Goal: Task Accomplishment & Management: Use online tool/utility

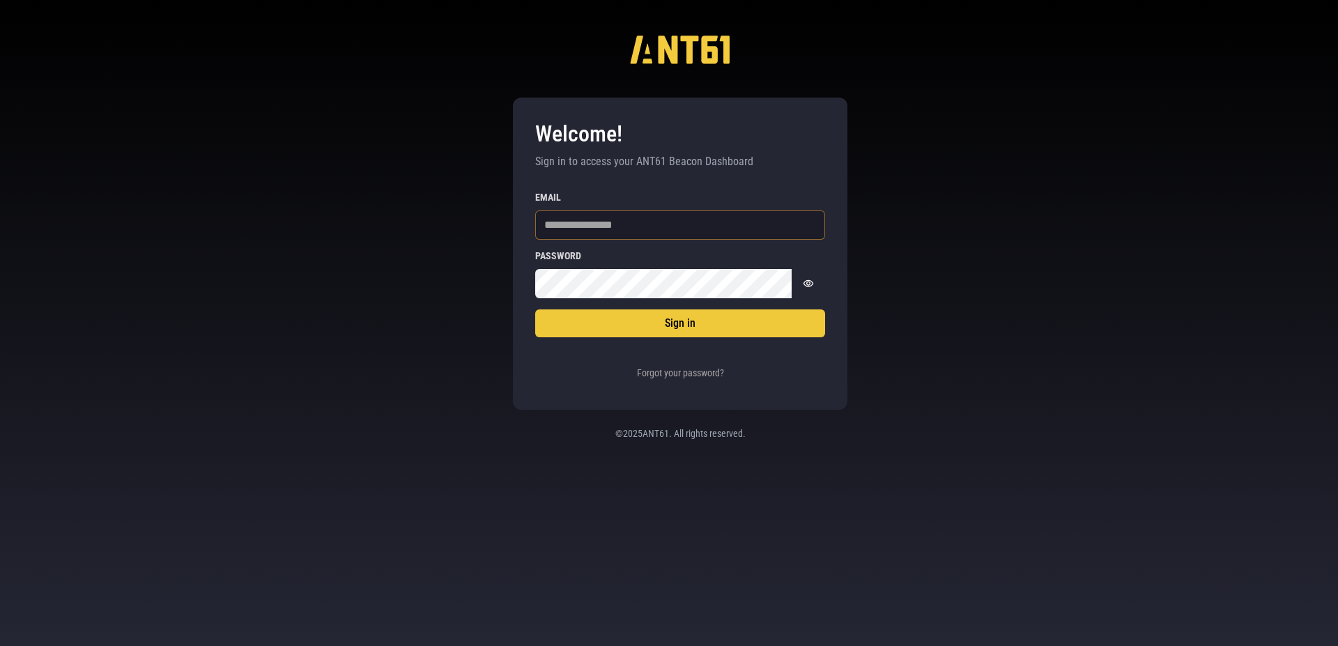
click at [569, 228] on input "Email" at bounding box center [680, 224] width 290 height 29
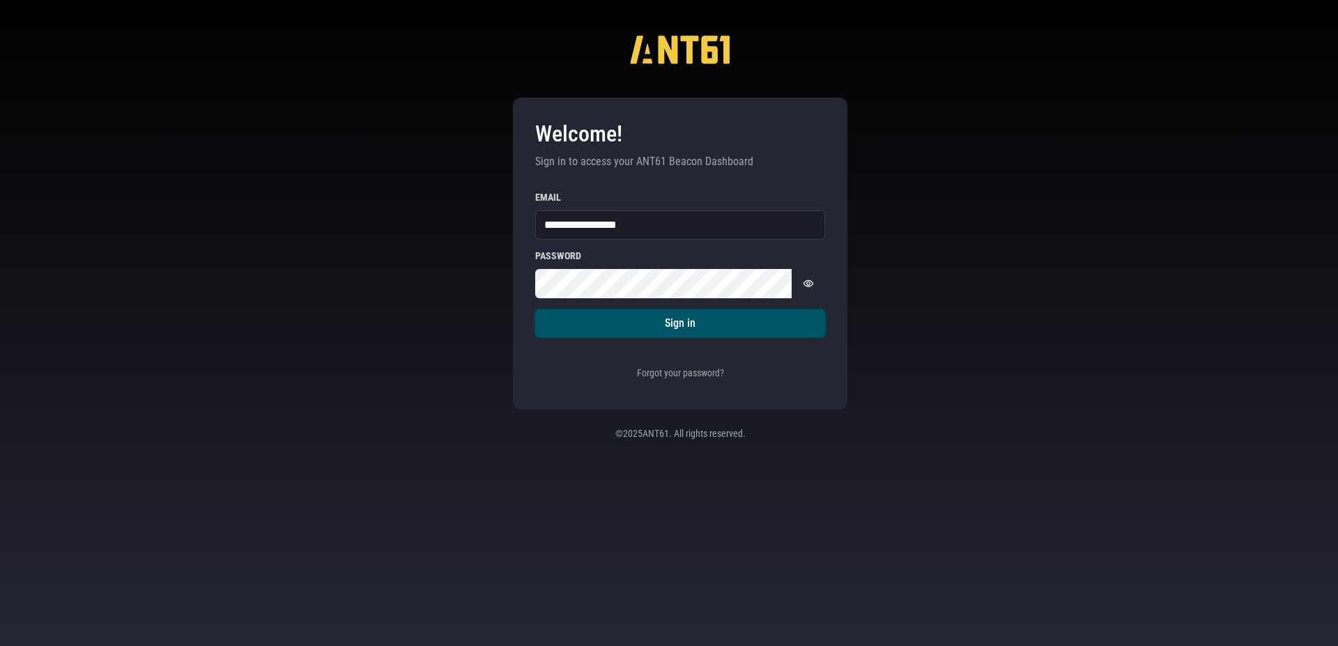
click at [617, 314] on button "Sign in" at bounding box center [680, 323] width 290 height 28
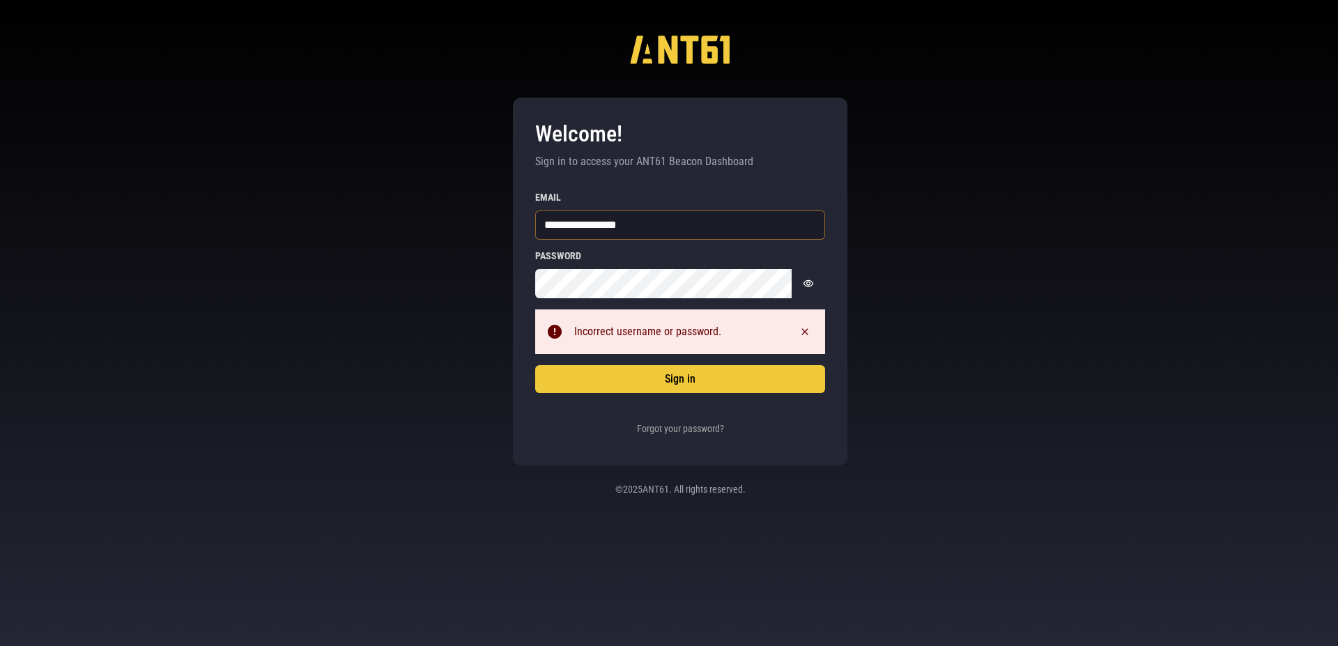
click at [573, 222] on input "**********" at bounding box center [680, 224] width 290 height 29
type input "**********"
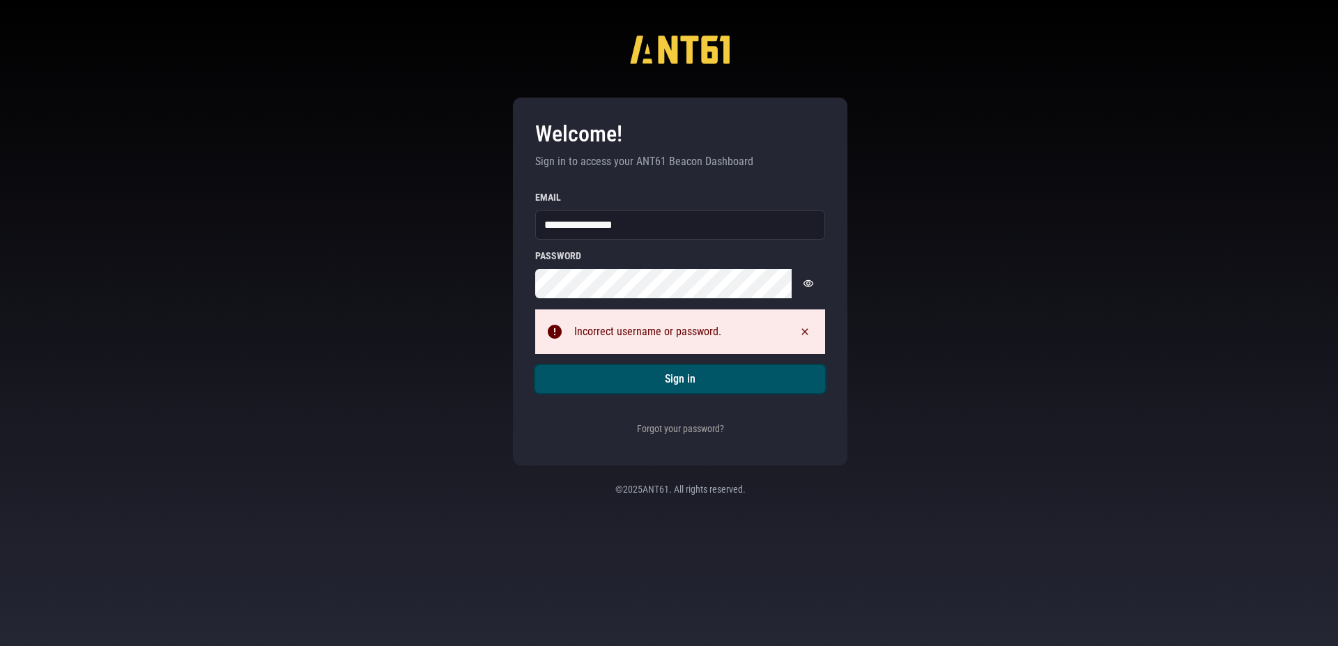
click at [709, 383] on button "Sign in" at bounding box center [680, 379] width 290 height 28
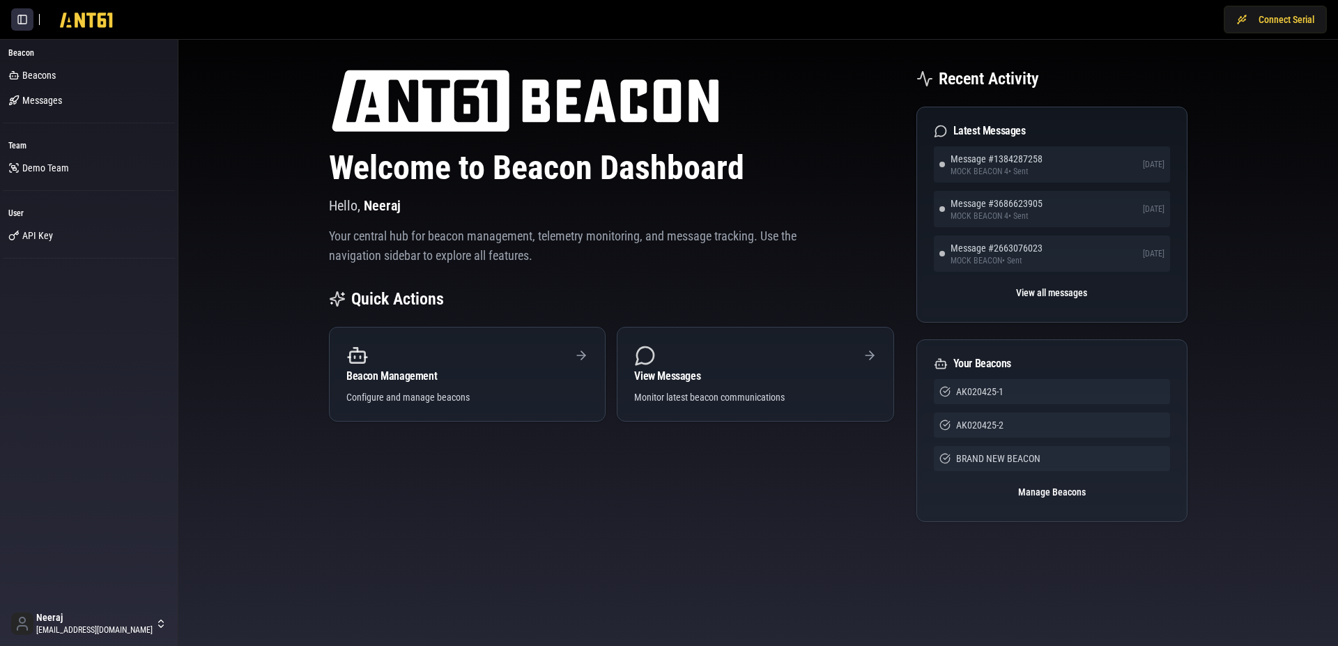
click at [20, 15] on button at bounding box center [22, 19] width 22 height 22
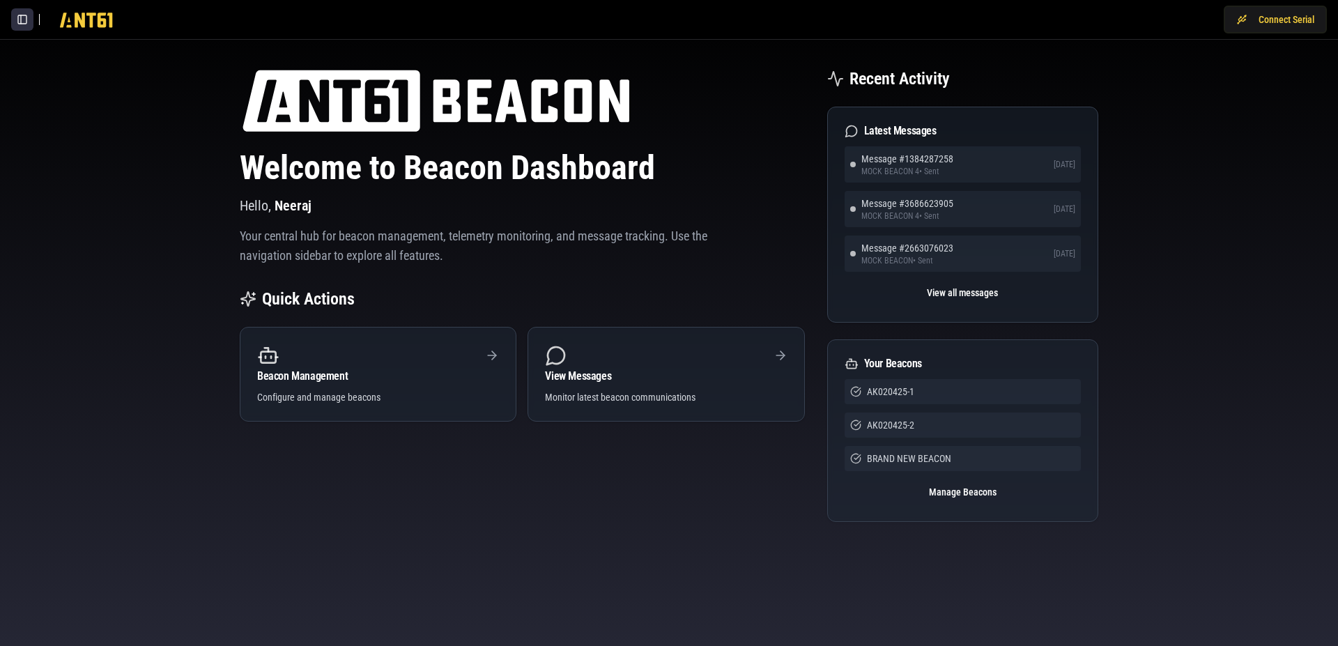
click at [20, 15] on button at bounding box center [22, 19] width 22 height 22
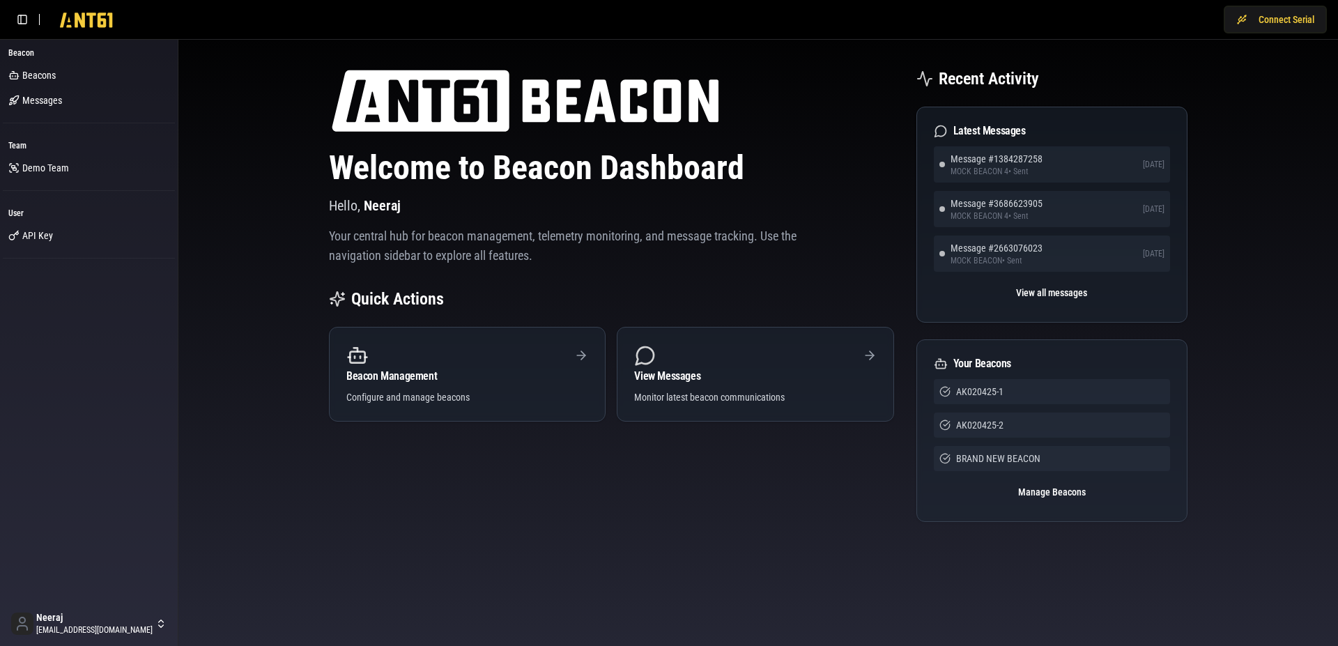
click at [71, 20] on icon at bounding box center [86, 20] width 71 height 28
click at [47, 74] on span "Beacons" at bounding box center [38, 75] width 33 height 14
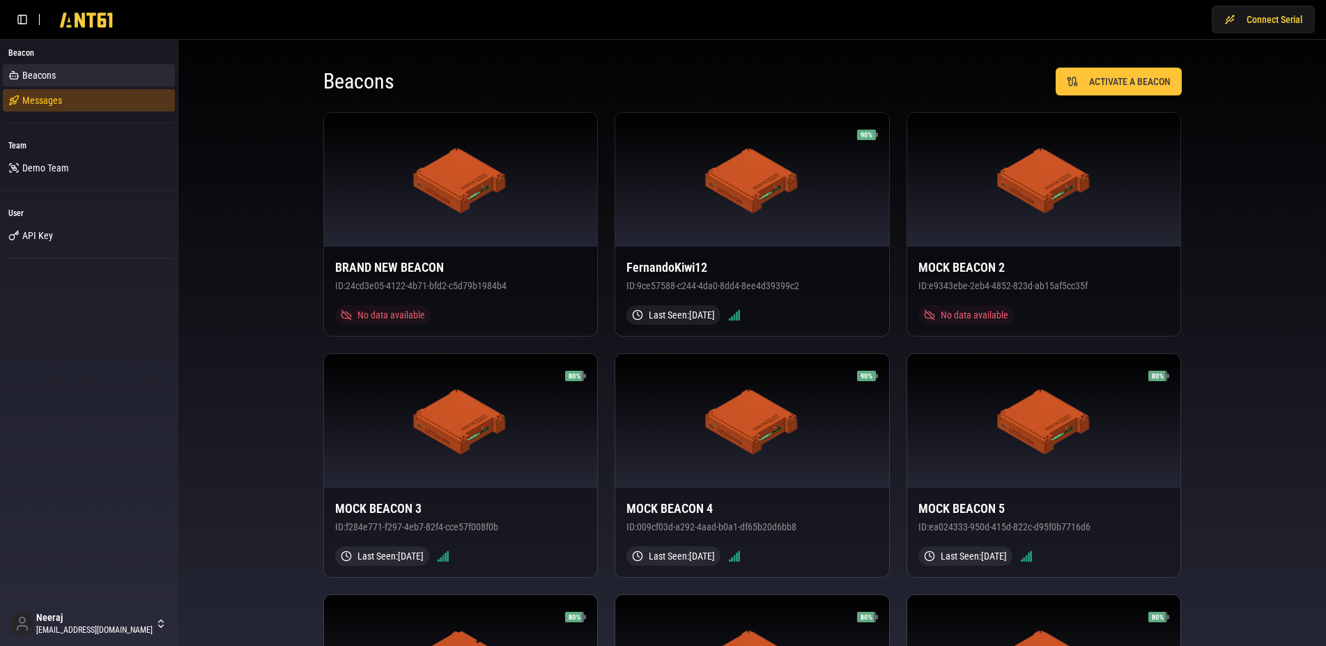
click at [53, 98] on span "Messages" at bounding box center [42, 100] width 40 height 14
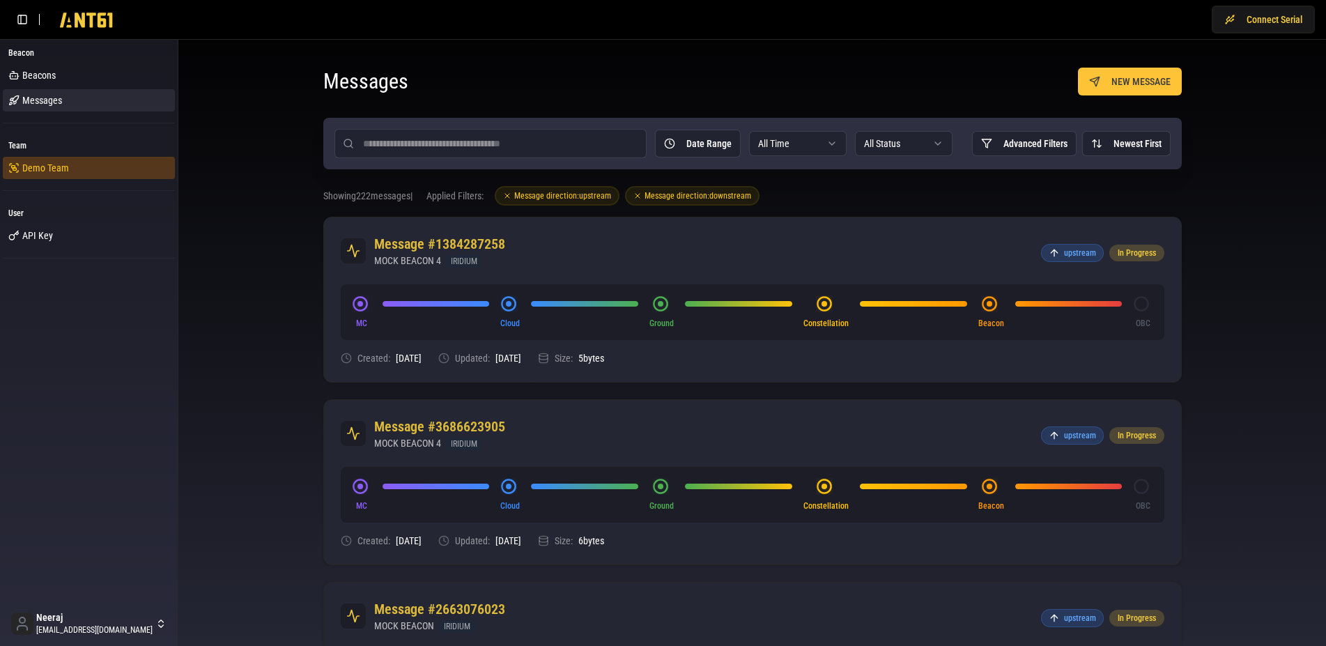
click at [47, 166] on span "Demo Team" at bounding box center [45, 168] width 47 height 14
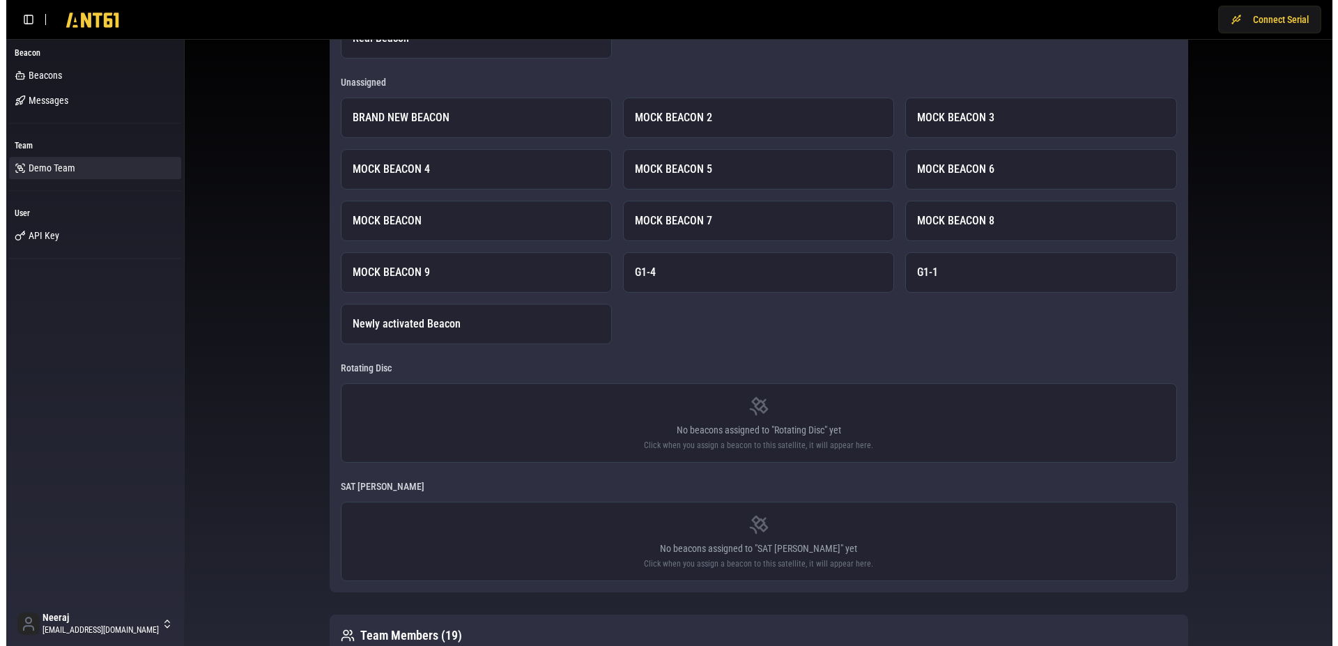
scroll to position [213, 0]
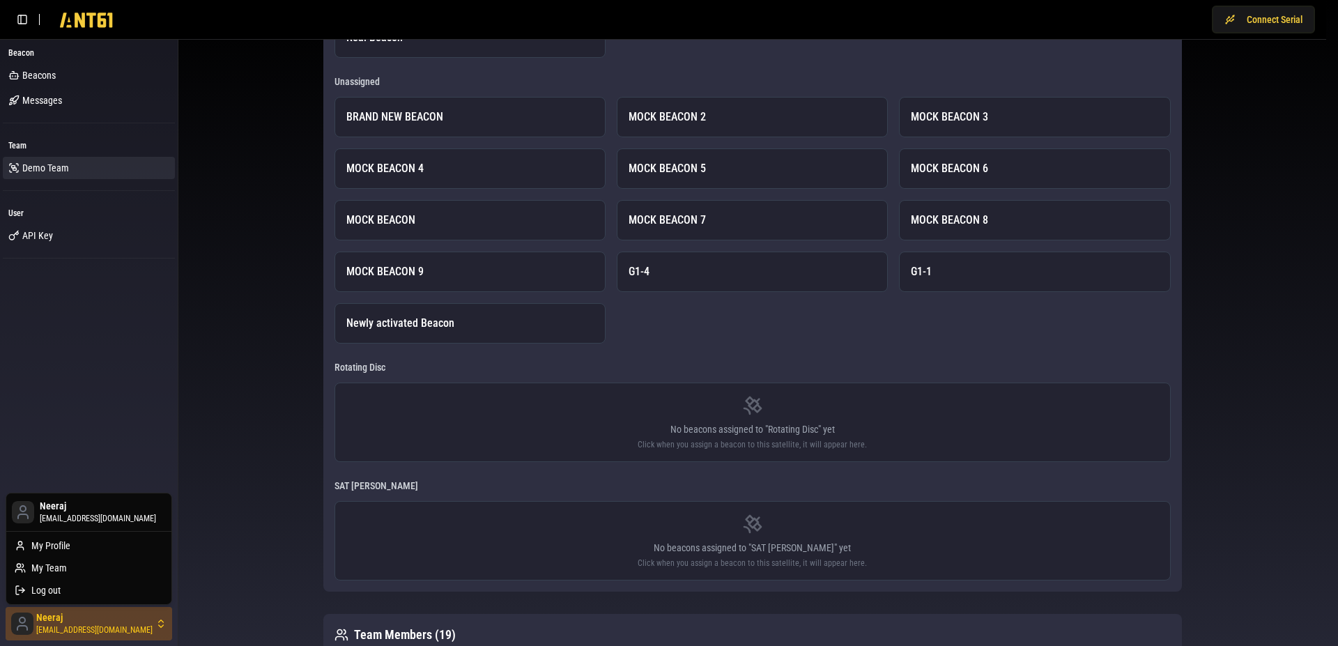
click at [153, 619] on html "Connect Serial Beacon Beacons Messages Team Demo Team User API Key Neeraj [EMAI…" at bounding box center [669, 580] width 1338 height 1586
click at [97, 537] on div "My Profile" at bounding box center [89, 545] width 160 height 22
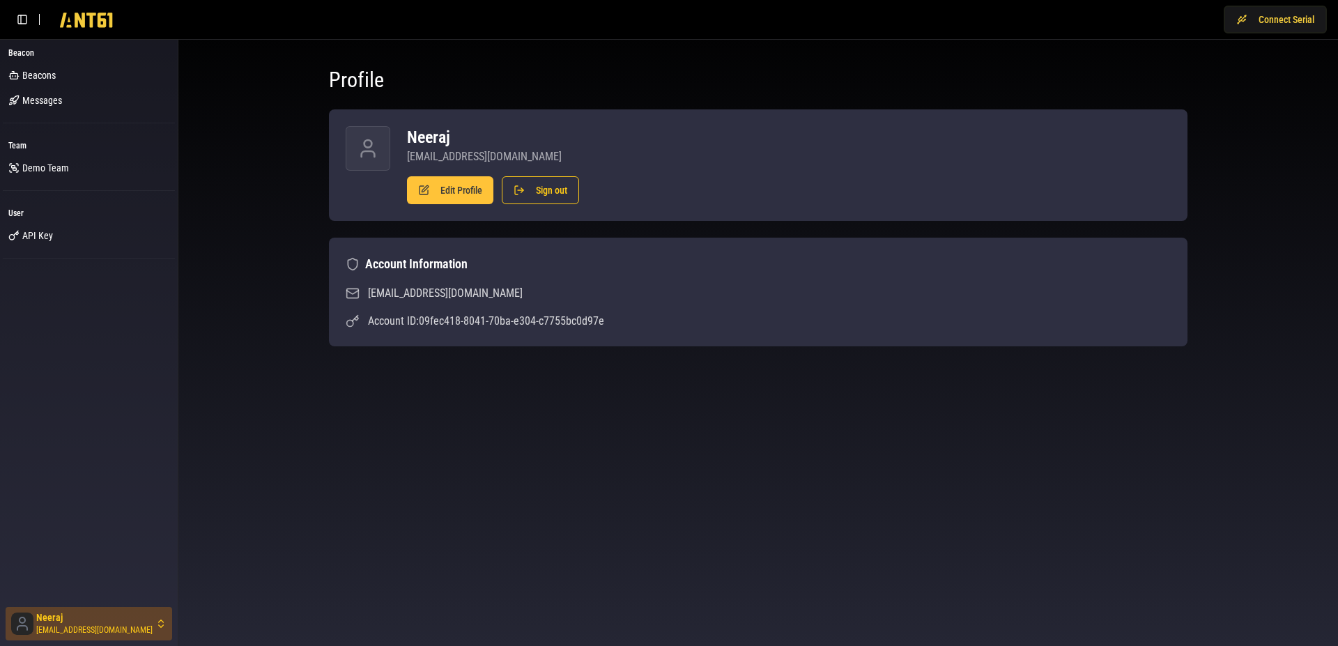
click at [105, 622] on html "Connect Serial Beacon Beacons Messages Team Demo Team User API Key Neeraj [EMAI…" at bounding box center [669, 323] width 1338 height 646
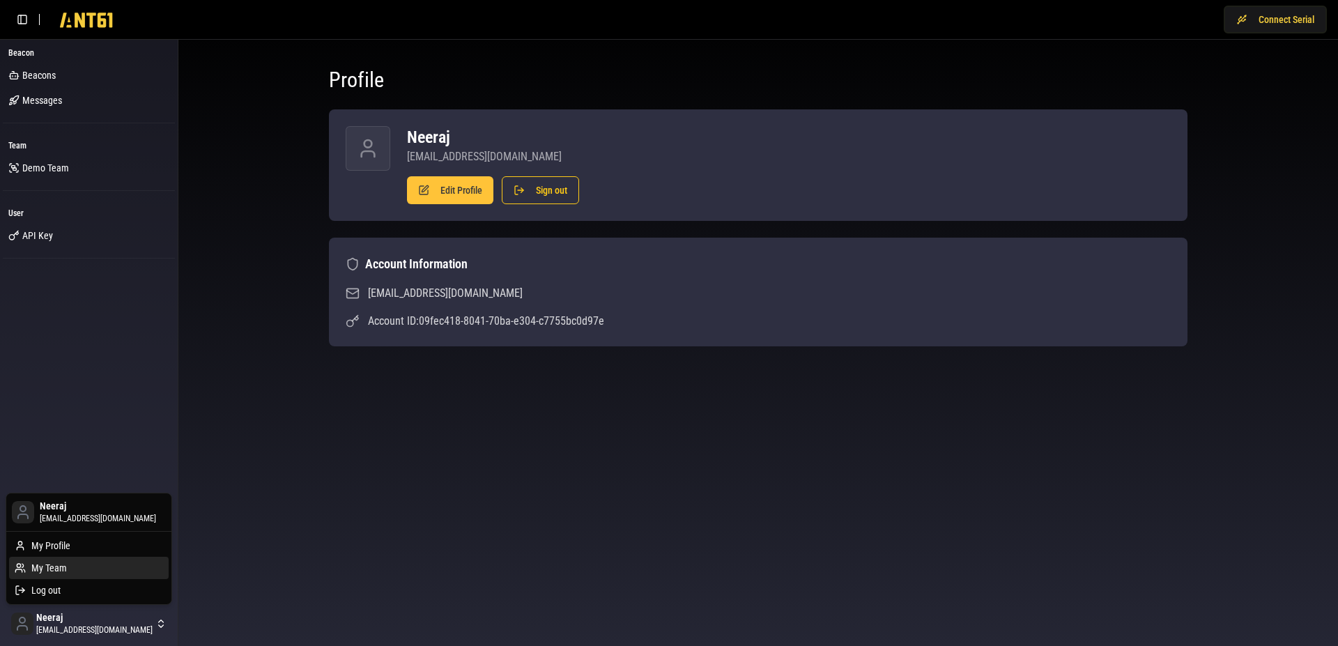
click at [84, 559] on div "My Team" at bounding box center [89, 568] width 160 height 22
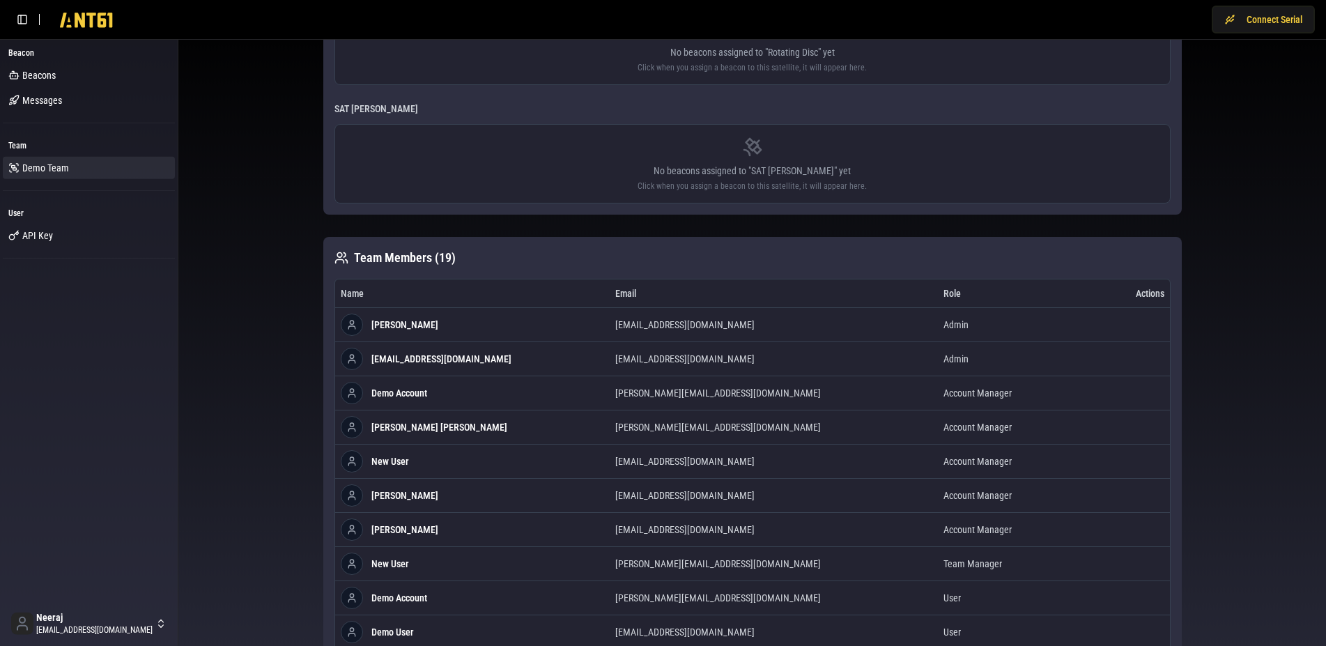
scroll to position [585, 0]
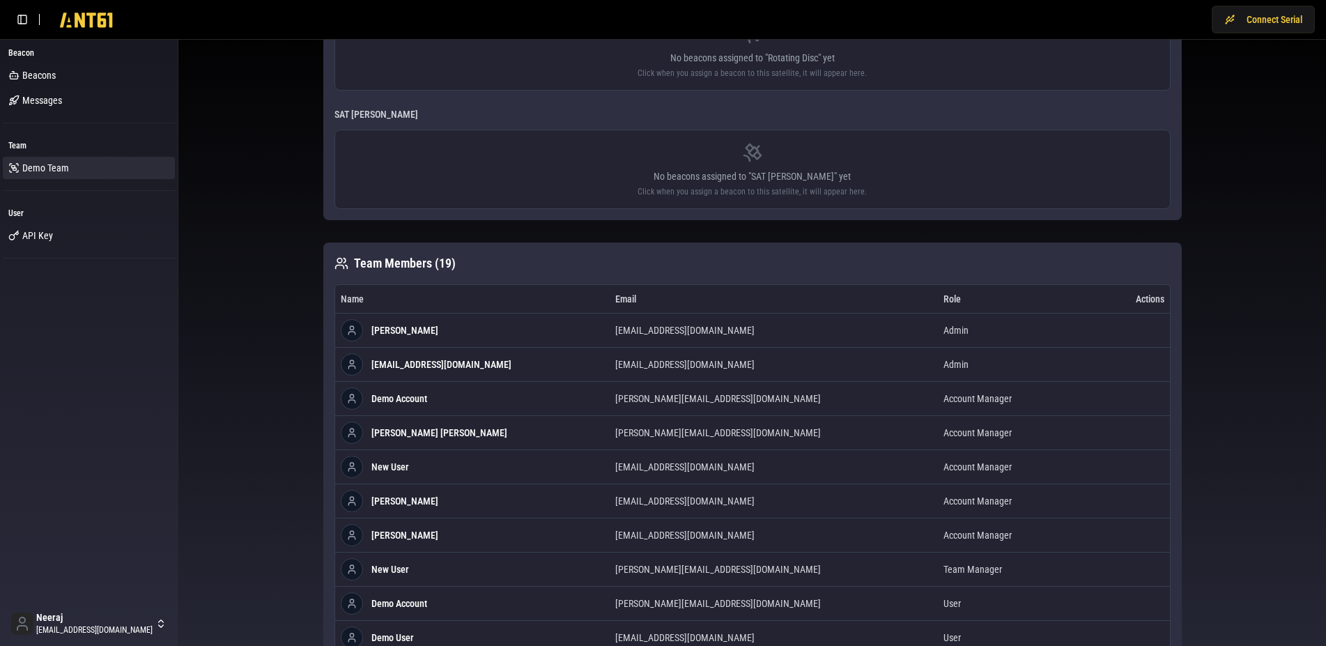
click at [72, 29] on icon at bounding box center [86, 20] width 71 height 28
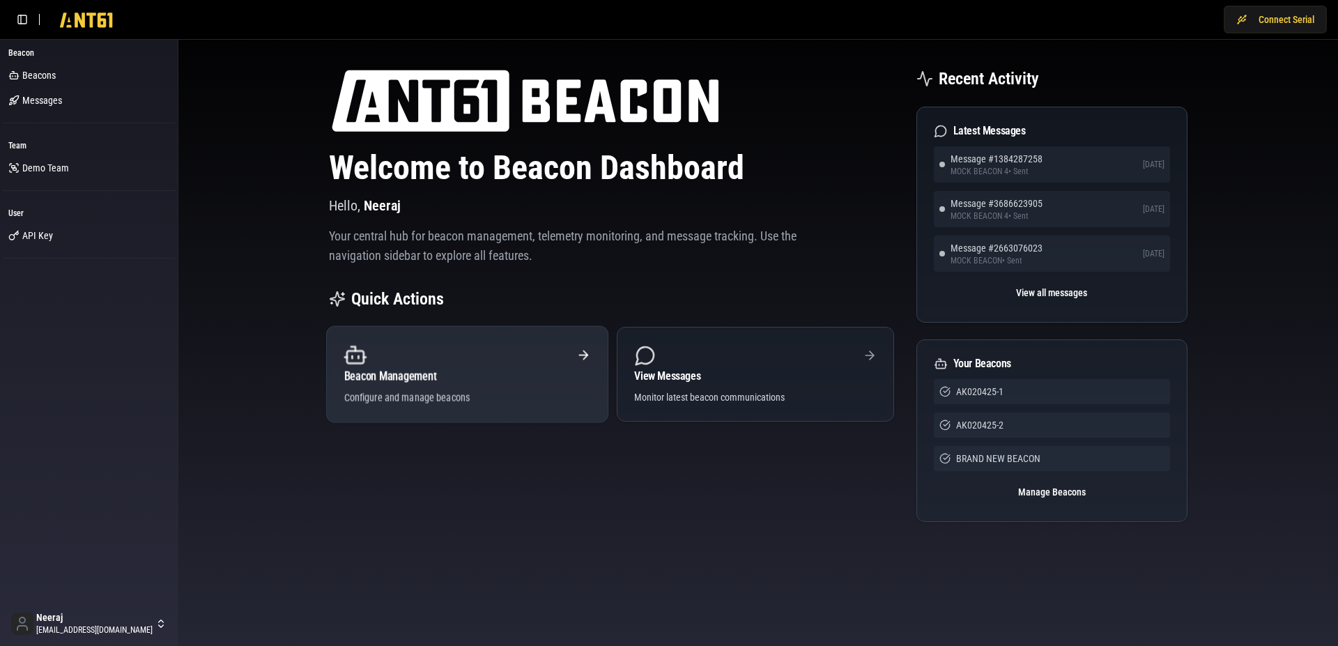
click at [405, 364] on div at bounding box center [467, 355] width 247 height 23
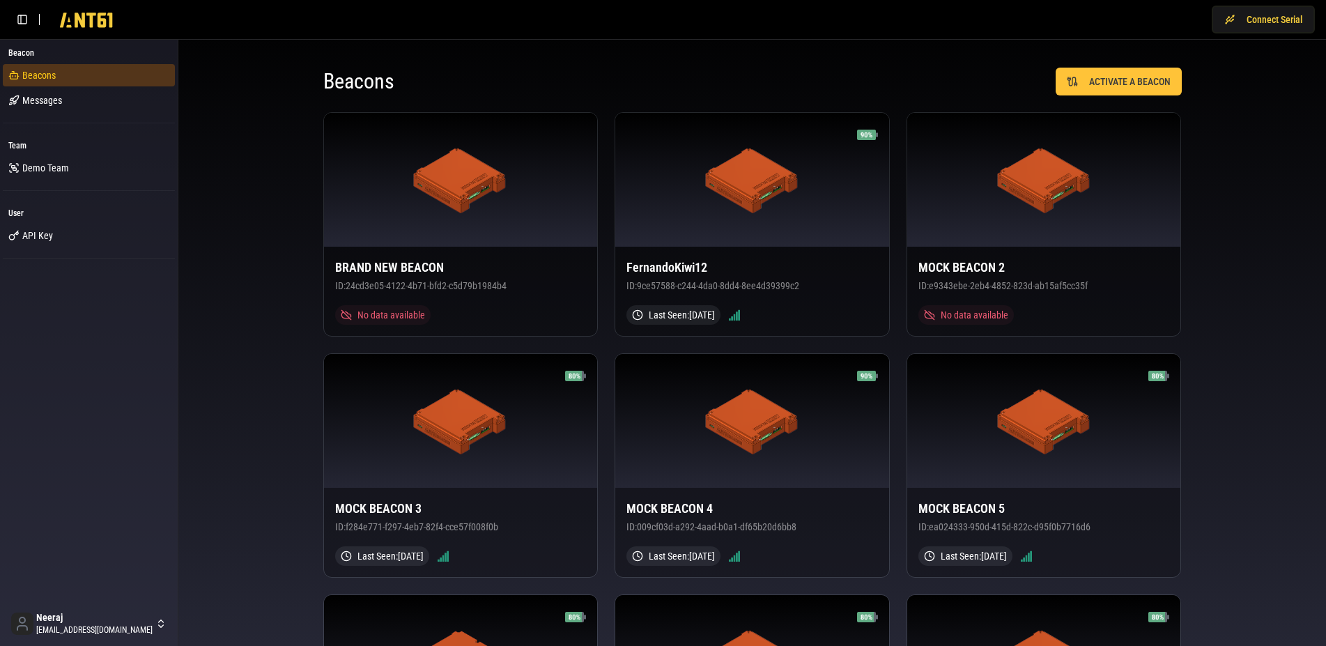
click at [98, 84] on link "Beacons" at bounding box center [89, 75] width 172 height 22
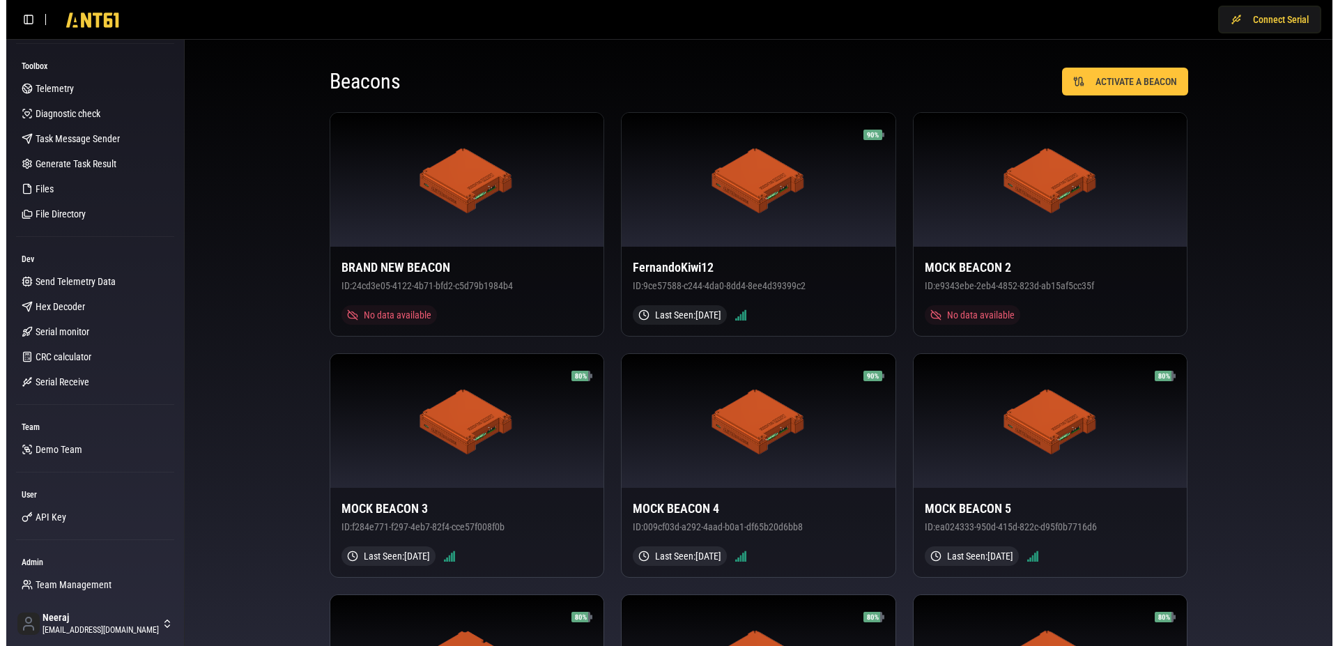
scroll to position [114, 0]
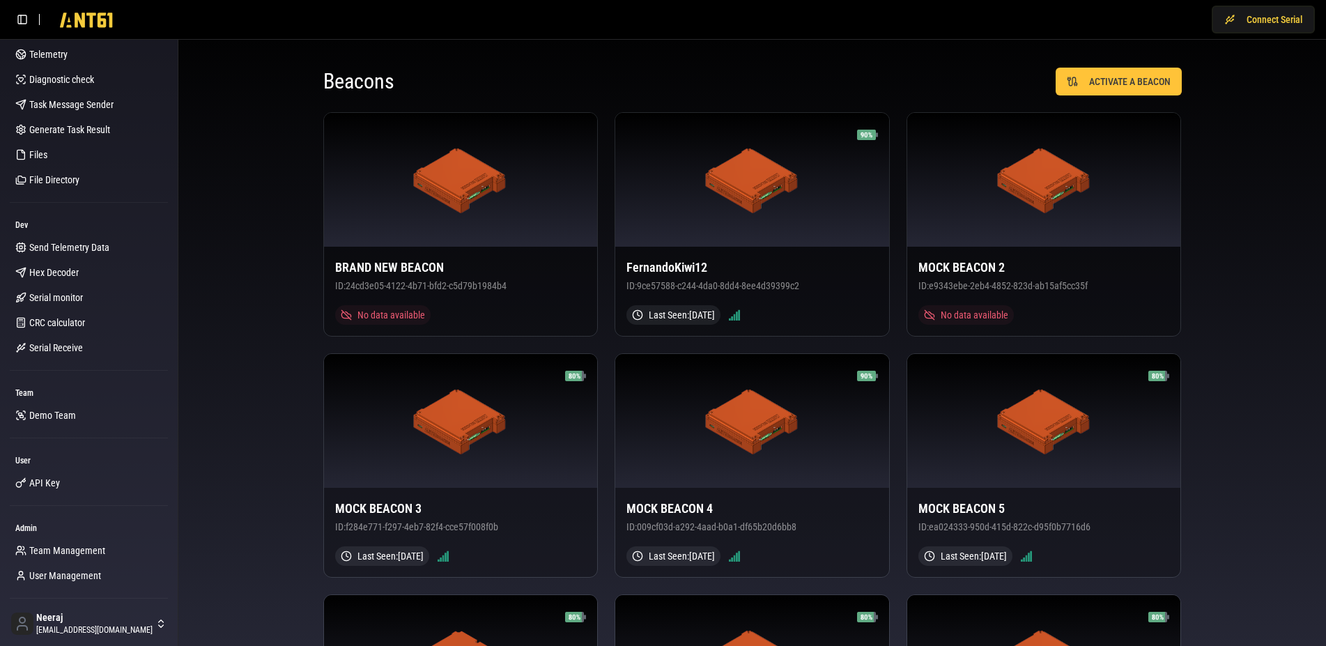
drag, startPoint x: 148, startPoint y: 366, endPoint x: 201, endPoint y: 357, distance: 52.9
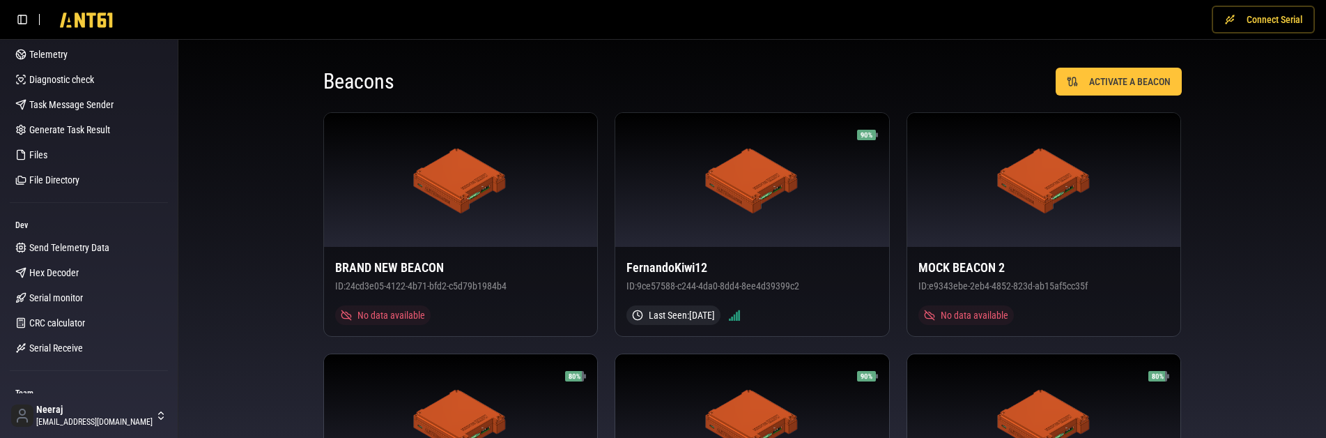
click at [1253, 20] on button "Connect Serial" at bounding box center [1263, 20] width 103 height 28
click at [98, 22] on icon at bounding box center [86, 24] width 52 height 22
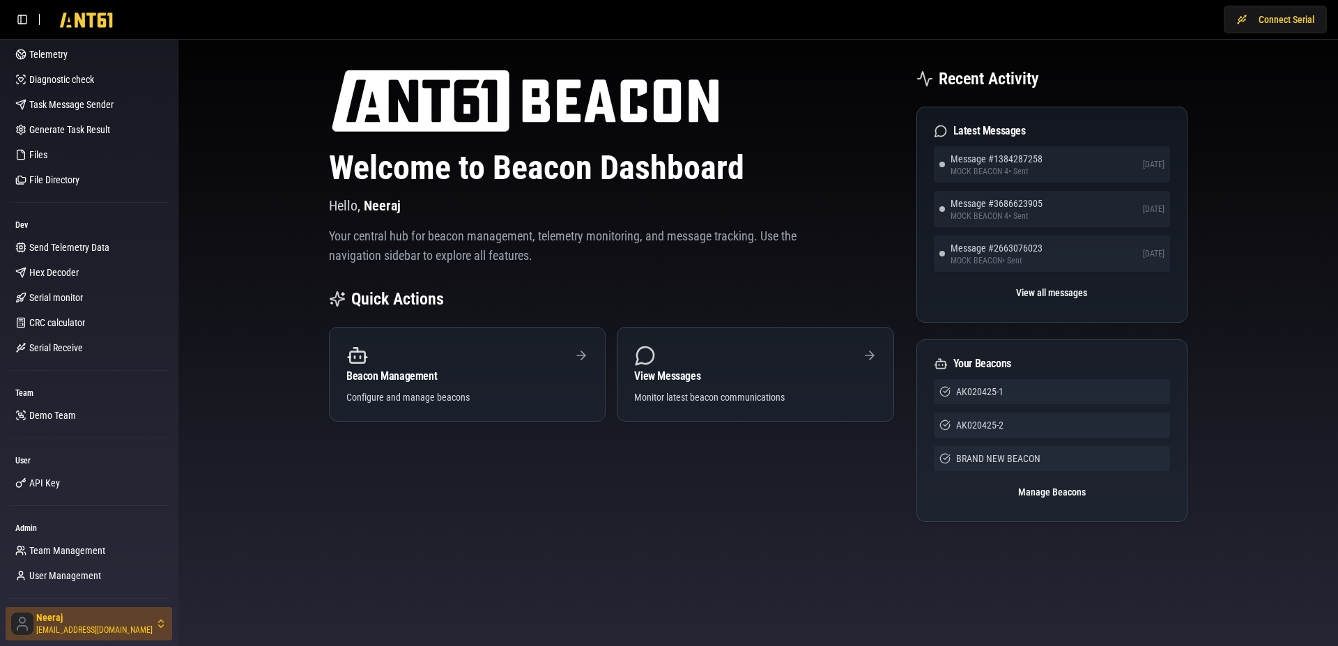
click at [45, 632] on html "Connect Serial Beacon Beacons Messages Toolbox Telemetry Diagnostic check Task …" at bounding box center [669, 323] width 1338 height 646
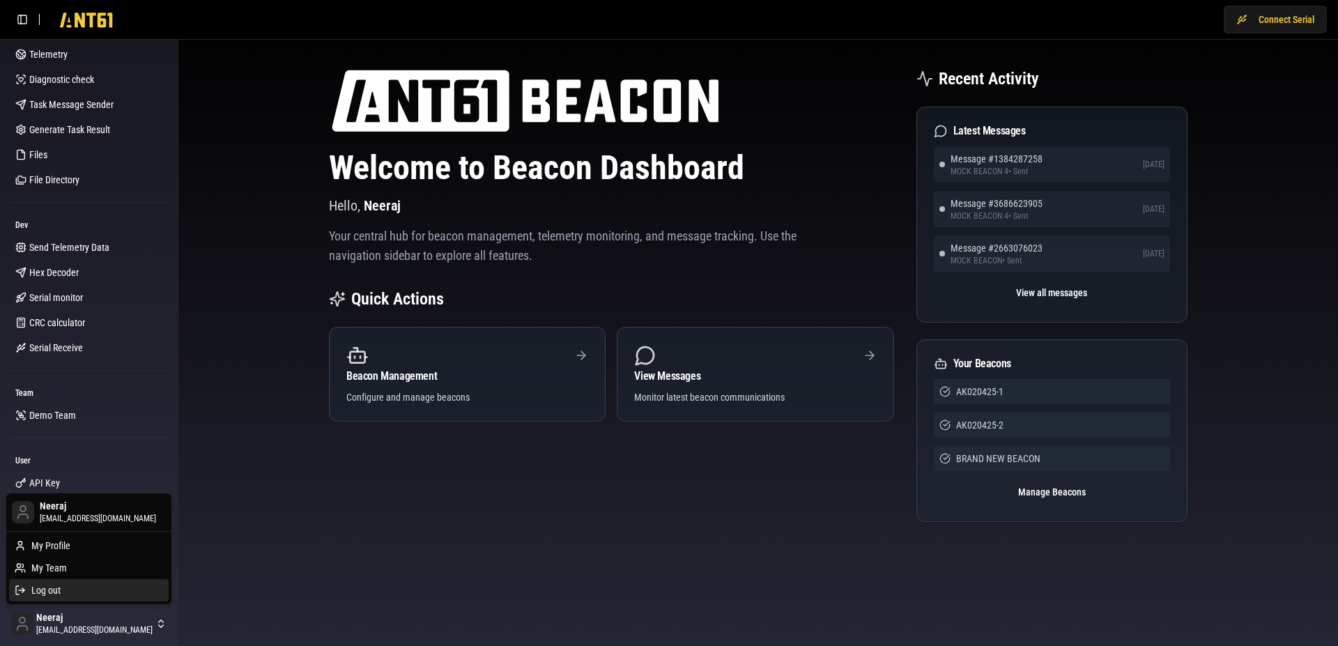
click at [53, 592] on div "Log out" at bounding box center [89, 590] width 160 height 22
